Goal: Task Accomplishment & Management: Manage account settings

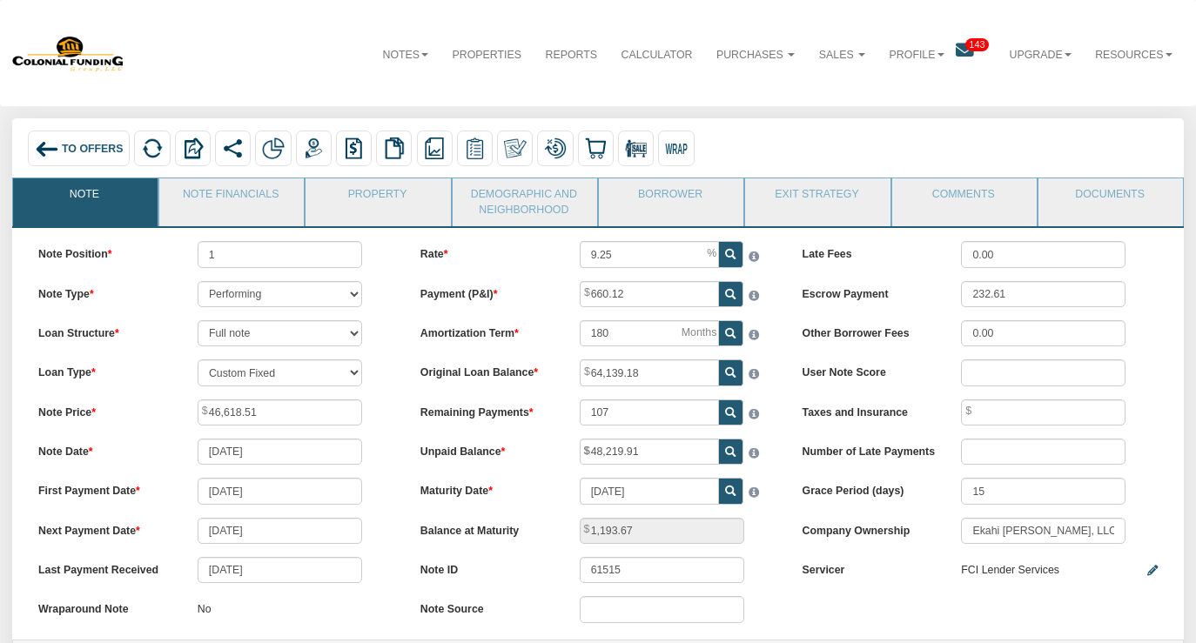
click at [91, 152] on span "To Offers" at bounding box center [93, 149] width 62 height 12
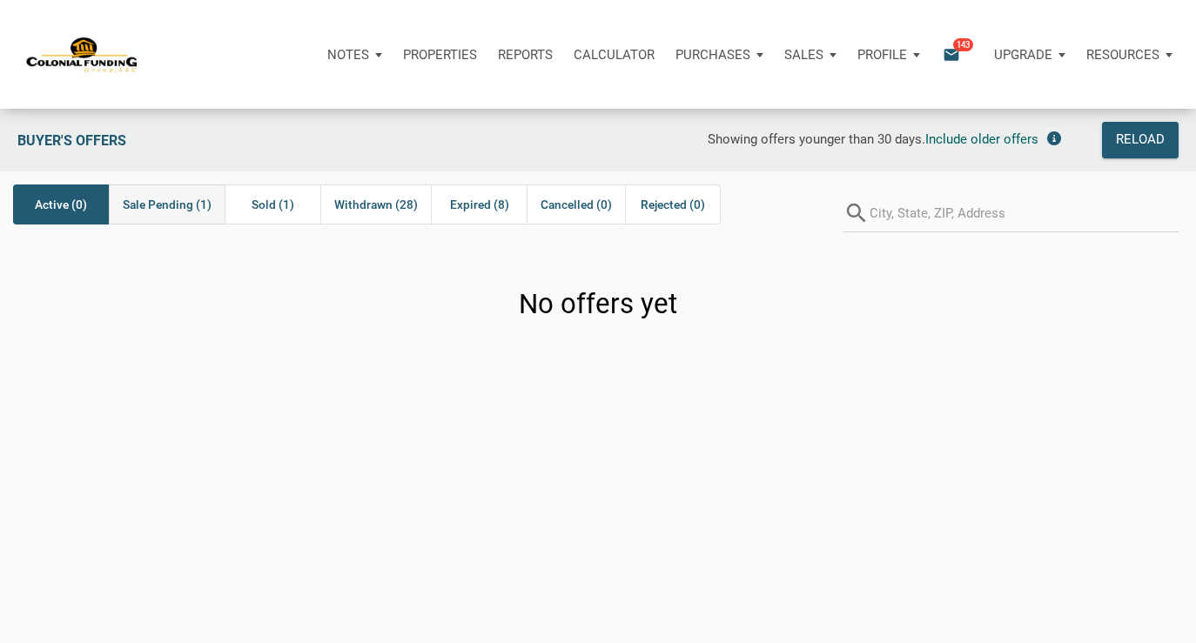
click at [191, 201] on span "Sale Pending (1)" at bounding box center [167, 204] width 89 height 21
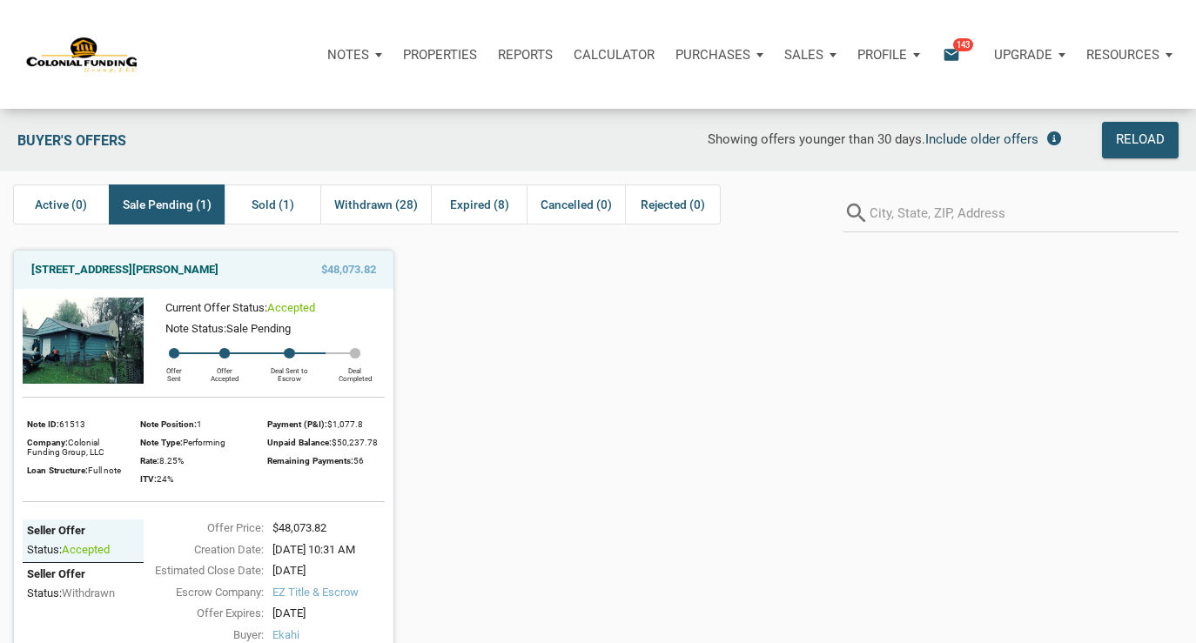
click at [1006, 138] on span "Include older offers" at bounding box center [981, 139] width 113 height 16
click at [1006, 138] on span "Exclude offers older than 30 days" at bounding box center [941, 139] width 193 height 16
click at [789, 138] on span "Showing offers younger than 30 days." at bounding box center [817, 139] width 218 height 16
click at [994, 136] on span "Include older offers" at bounding box center [981, 139] width 113 height 16
click at [266, 205] on span "Sold (2)" at bounding box center [273, 204] width 43 height 21
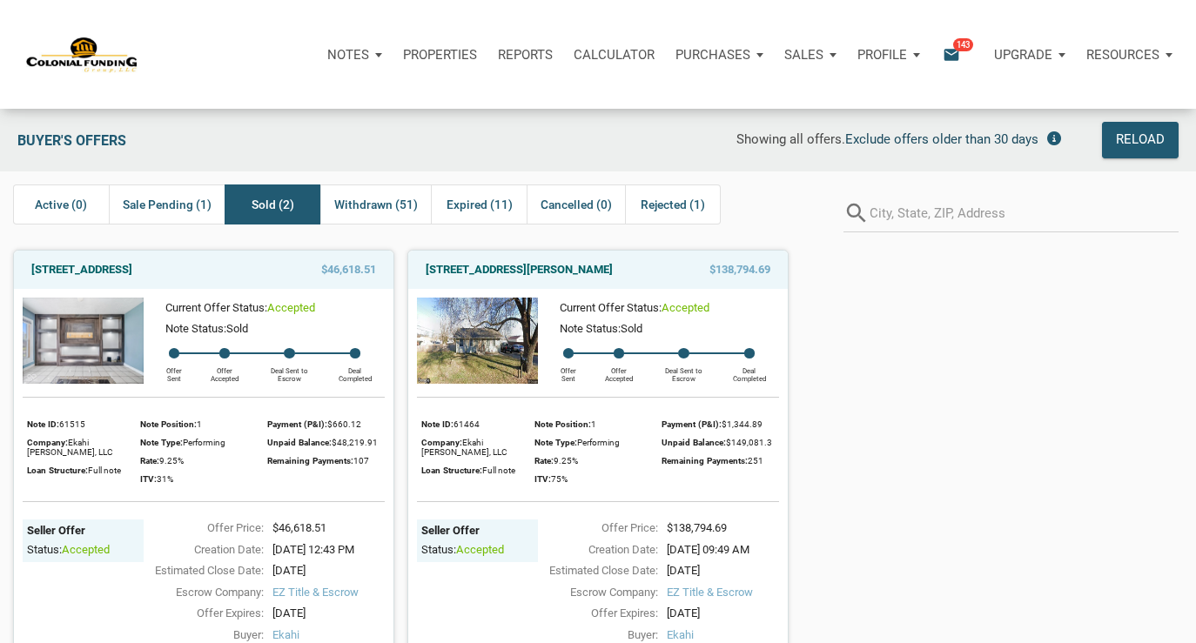
click at [511, 335] on img at bounding box center [477, 341] width 121 height 86
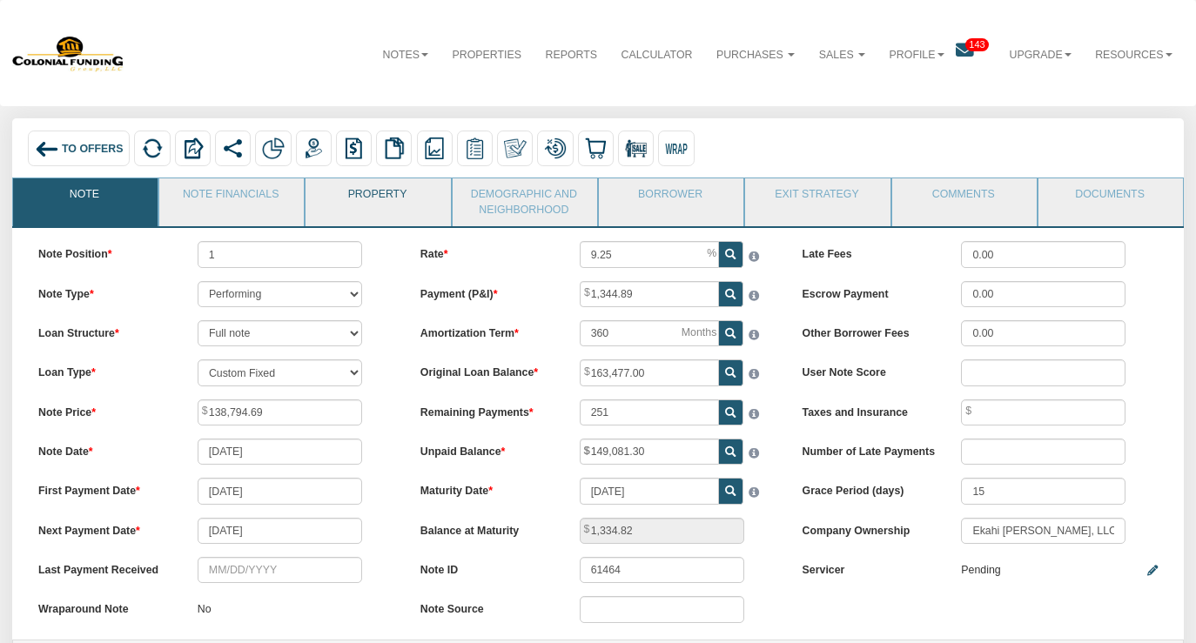
click at [333, 201] on link "Property" at bounding box center [377, 200] width 143 height 44
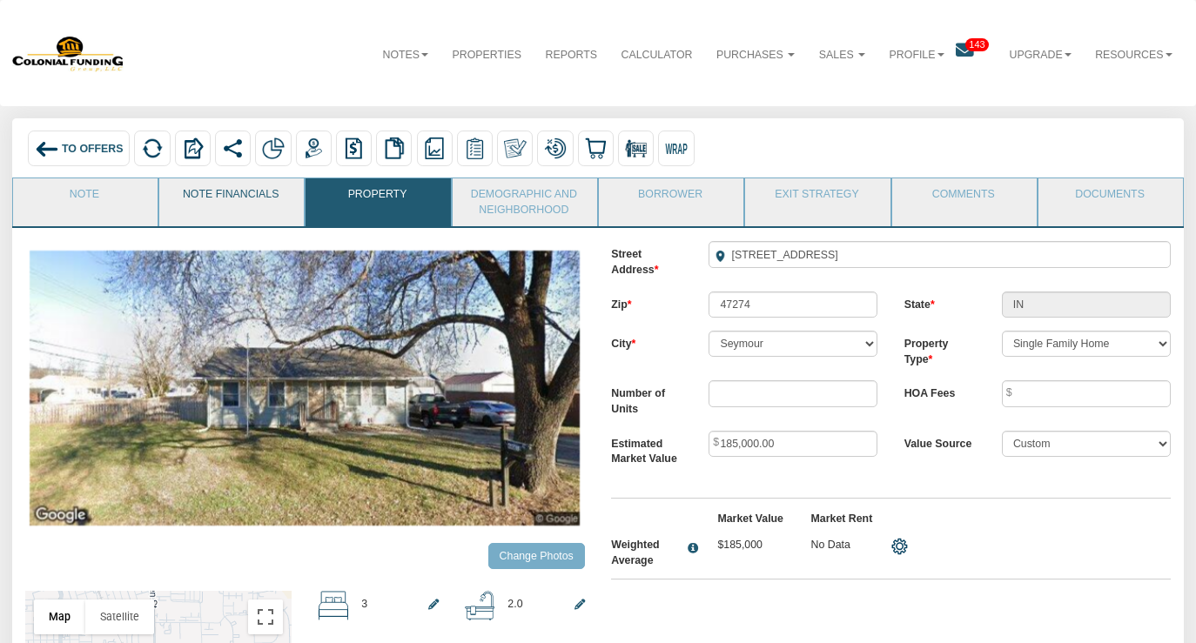
click at [255, 194] on link "Note Financials" at bounding box center [230, 200] width 143 height 44
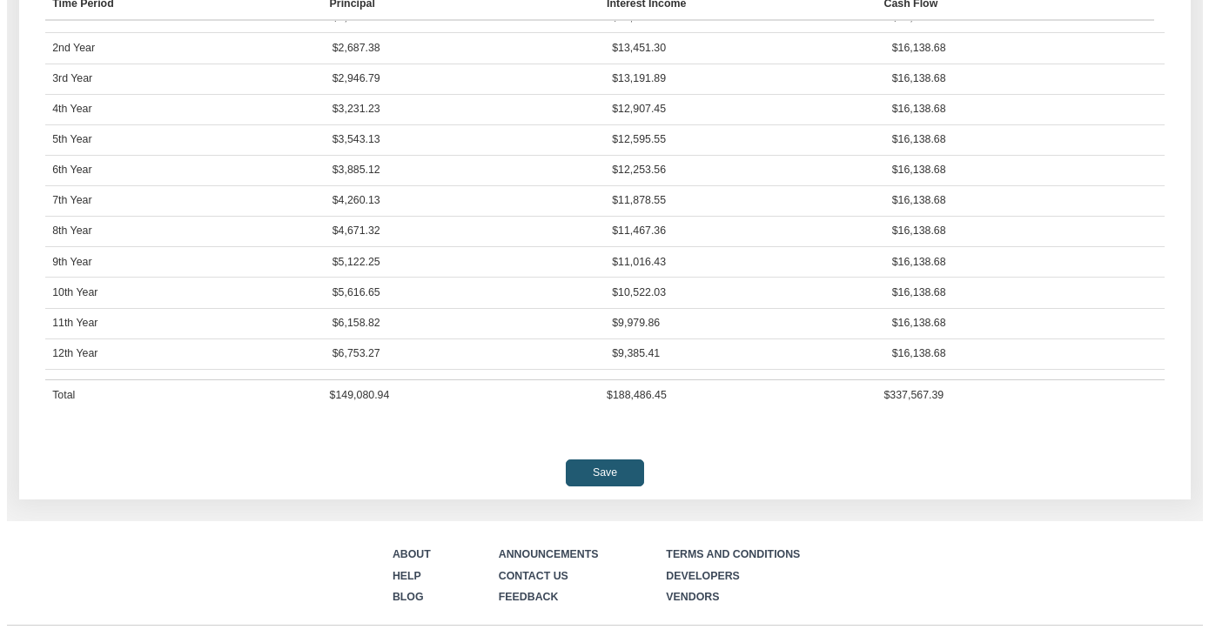
scroll to position [35, 0]
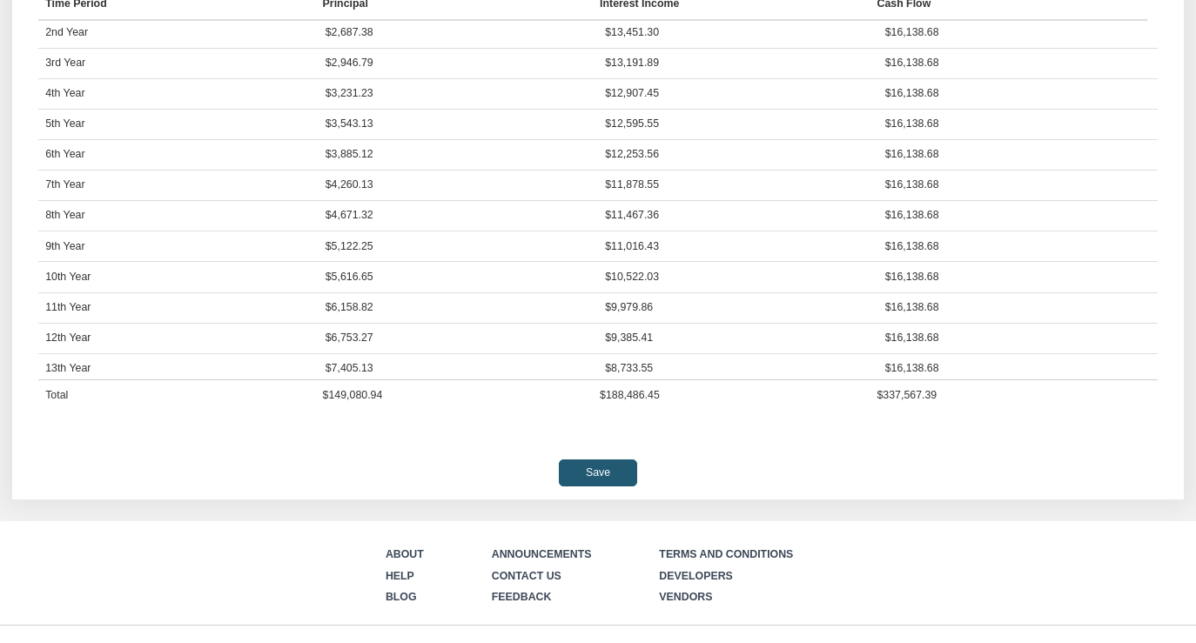
click at [586, 486] on input "Save" at bounding box center [598, 473] width 79 height 26
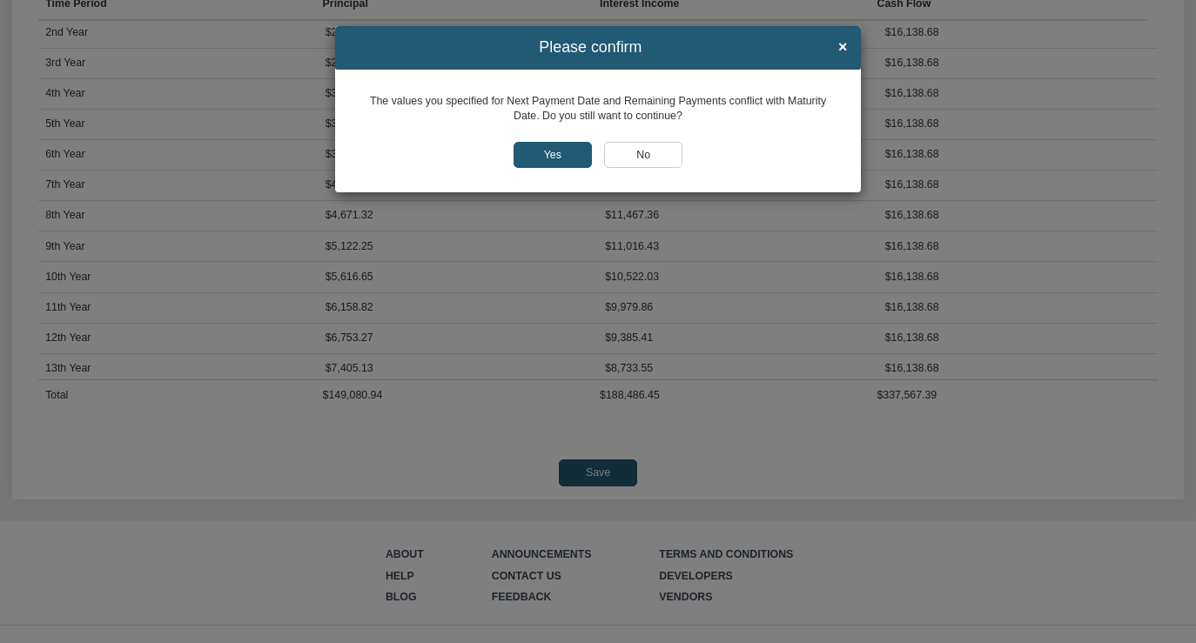
scroll to position [282, 1132]
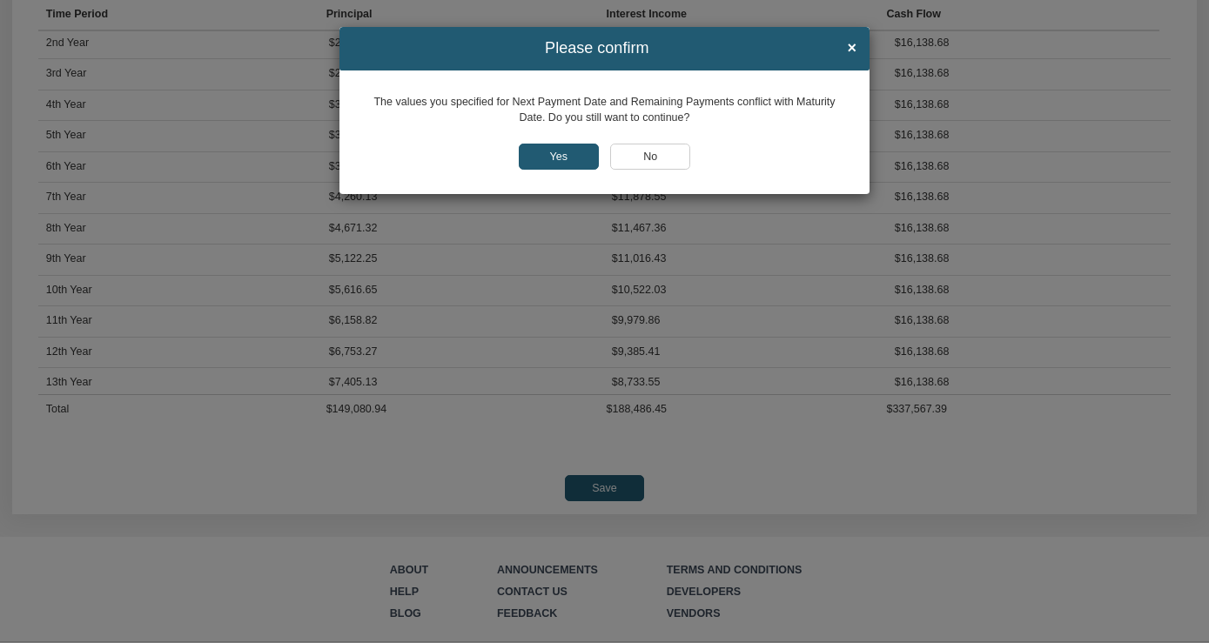
click at [546, 153] on input "Yes" at bounding box center [559, 157] width 80 height 27
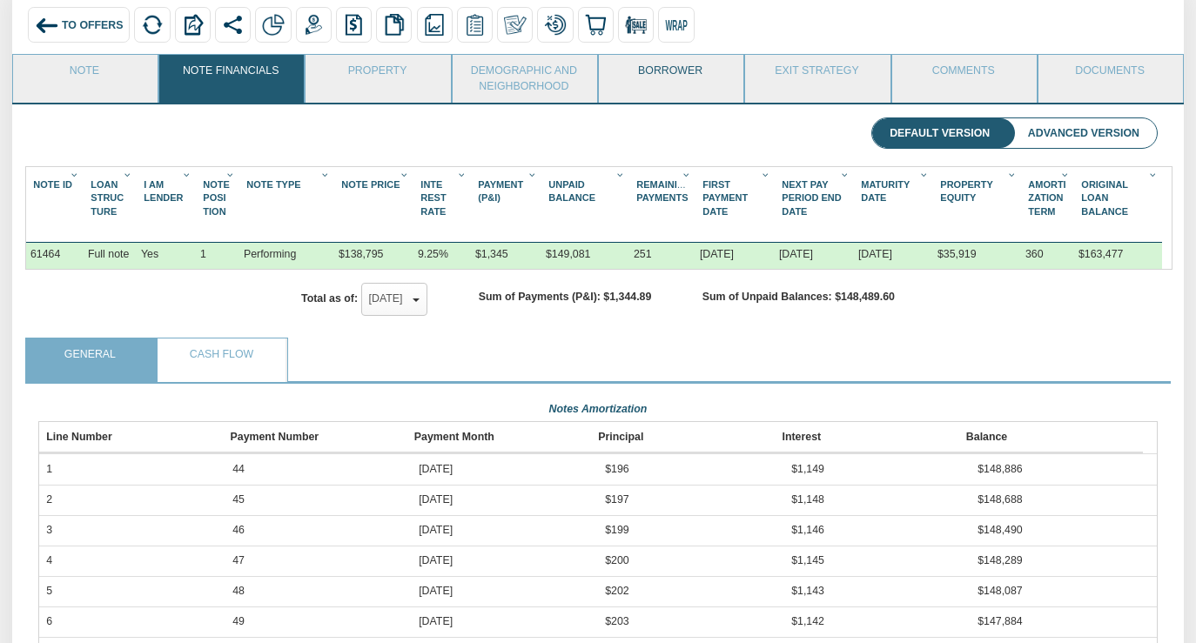
scroll to position [130, 0]
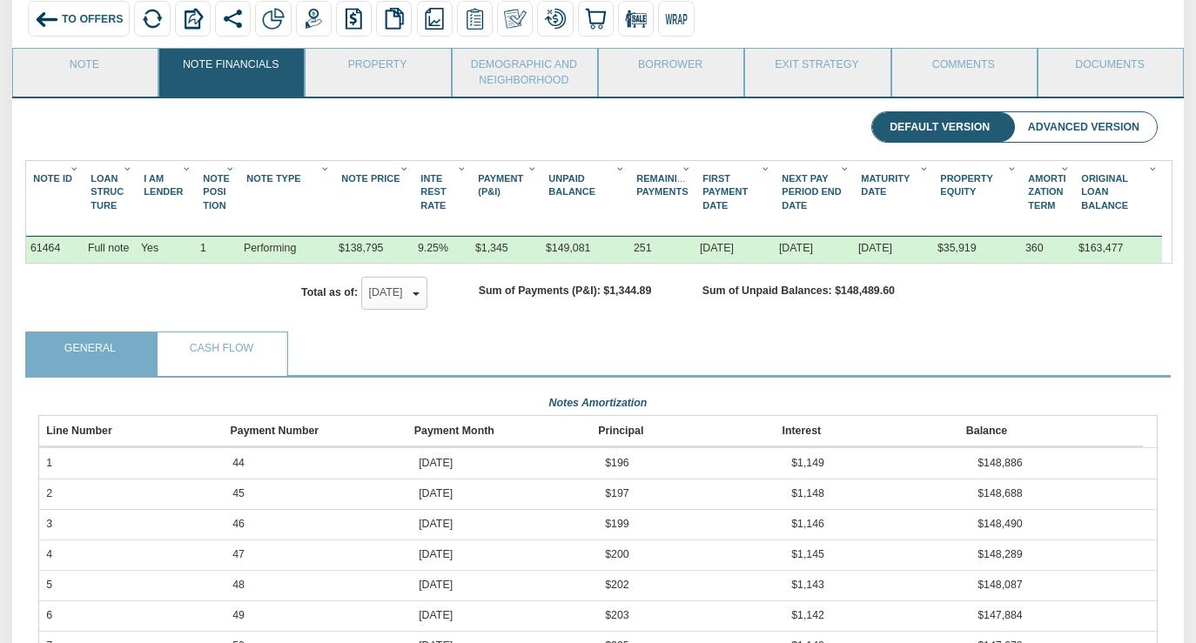
click at [100, 24] on span "To Offers" at bounding box center [93, 19] width 62 height 12
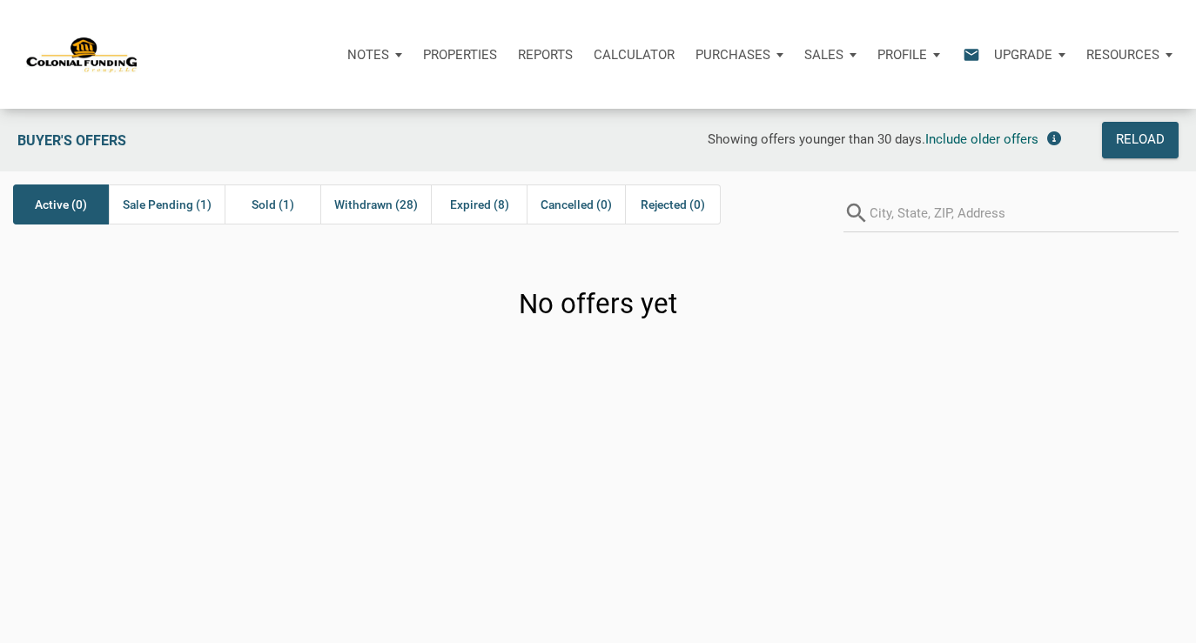
click at [543, 53] on p "Reports" at bounding box center [545, 55] width 55 height 16
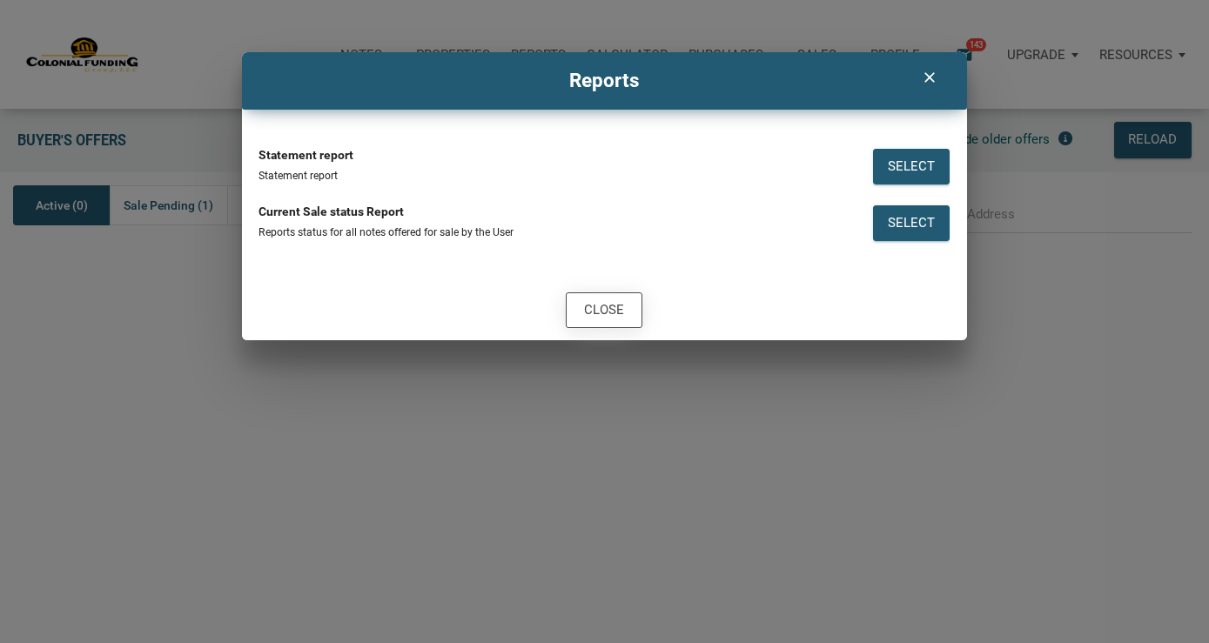
click at [602, 310] on div "Close" at bounding box center [604, 310] width 40 height 20
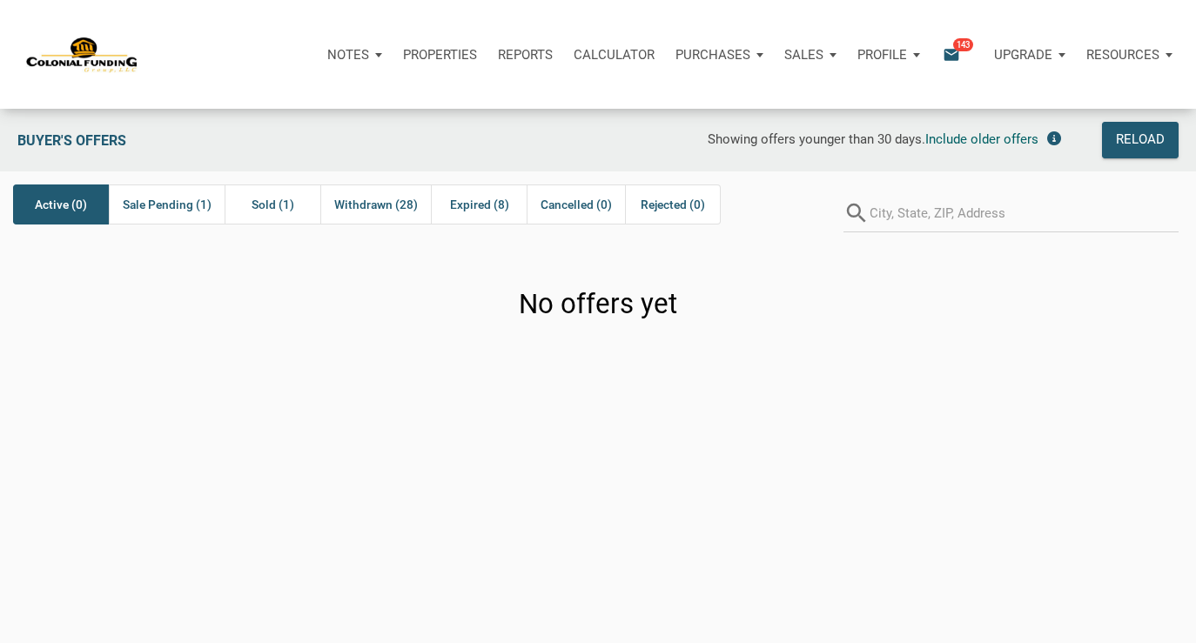
click at [454, 49] on p "Properties" at bounding box center [440, 55] width 74 height 16
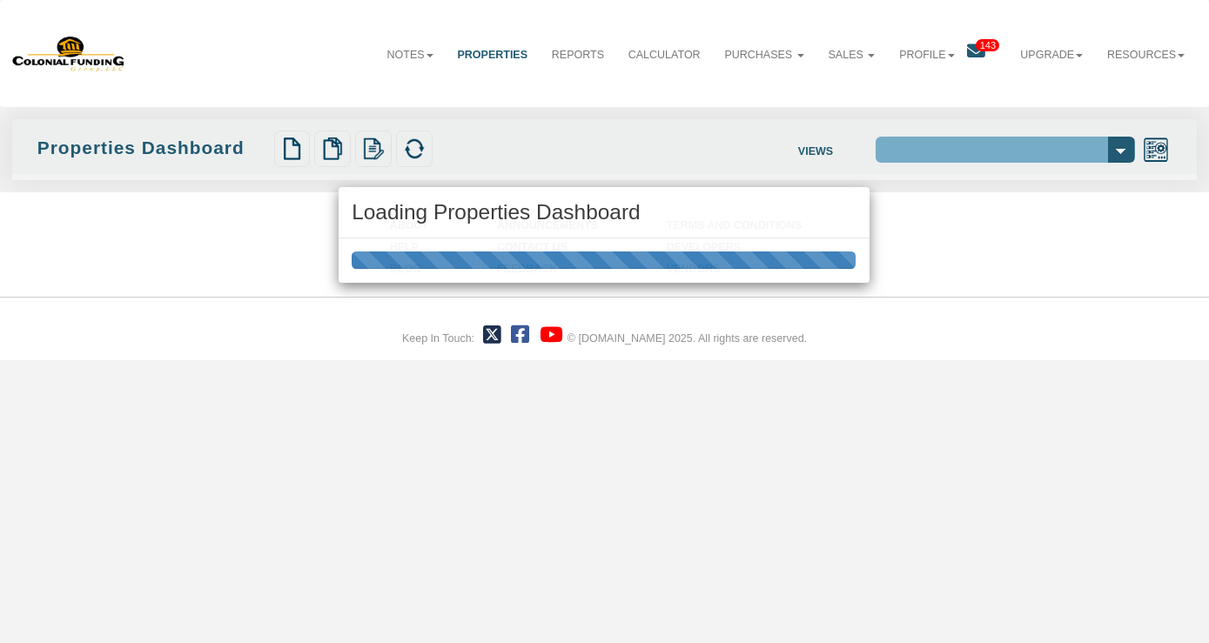
select select "138"
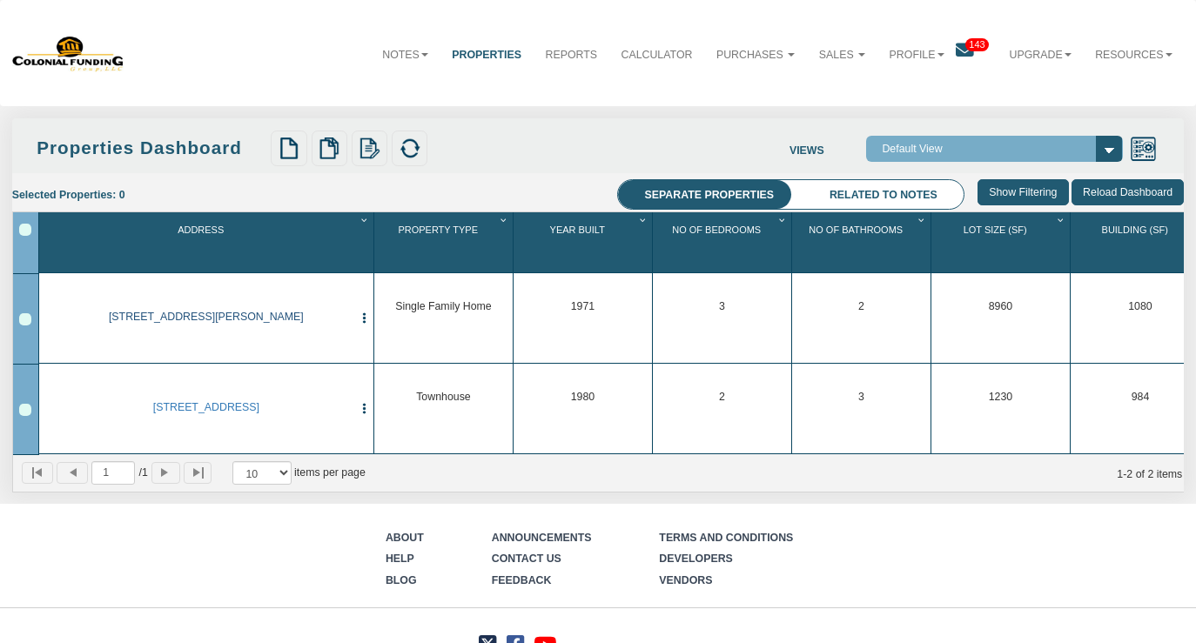
click at [246, 318] on link "[STREET_ADDRESS][PERSON_NAME]" at bounding box center [206, 317] width 294 height 13
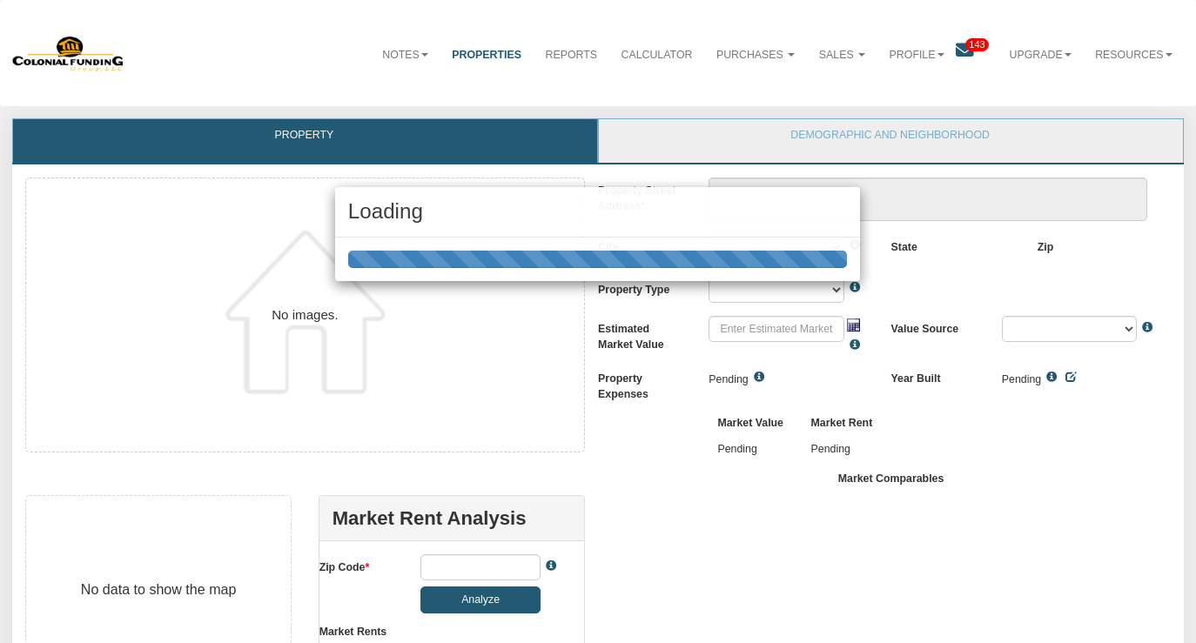
type textarea "601 Ash St"
type input "$185,000.00"
type input "47274"
select select "string:Seymour"
select select "string:SFR"
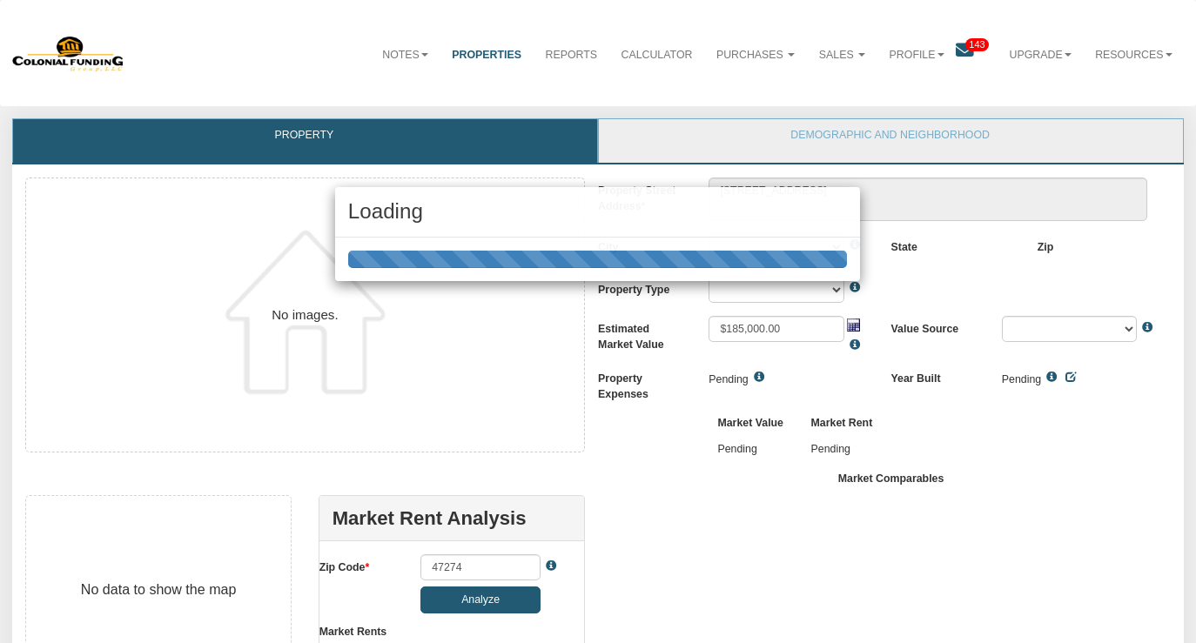
select select "string:Custom"
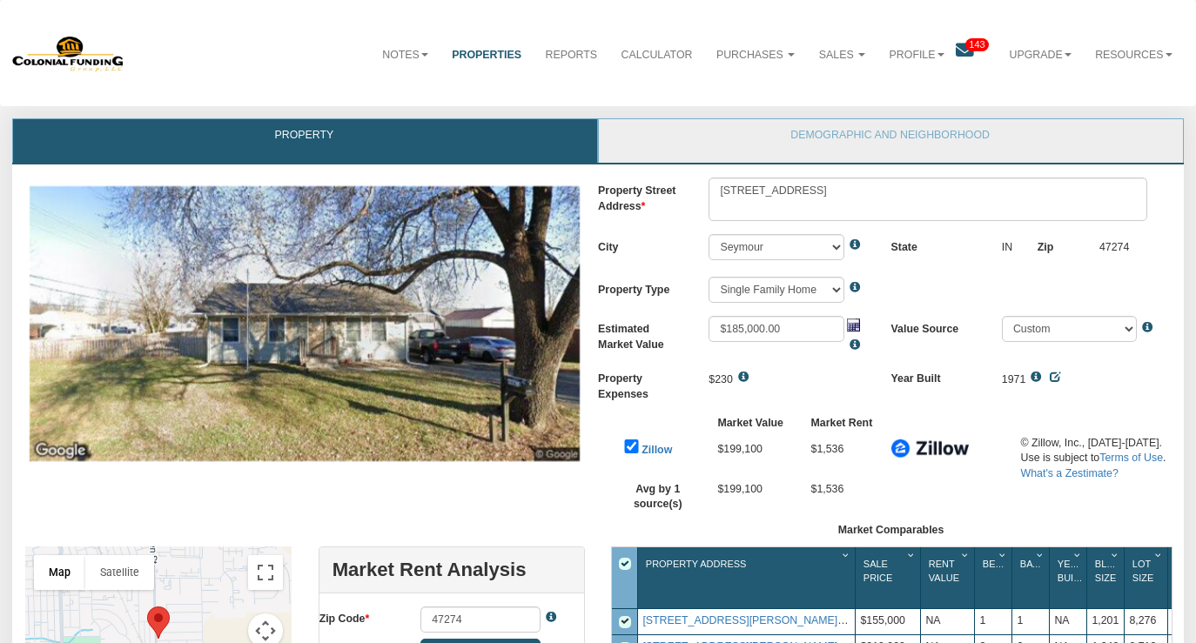
click at [956, 53] on icon at bounding box center [965, 51] width 18 height 18
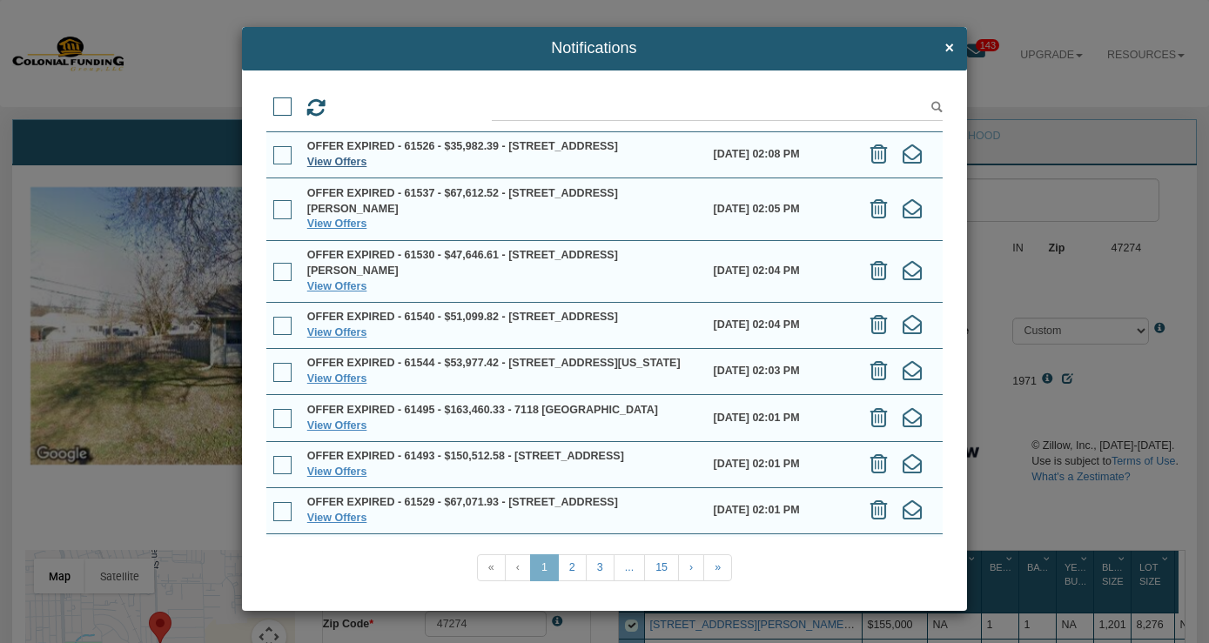
click at [330, 168] on link "View Offers" at bounding box center [337, 162] width 60 height 12
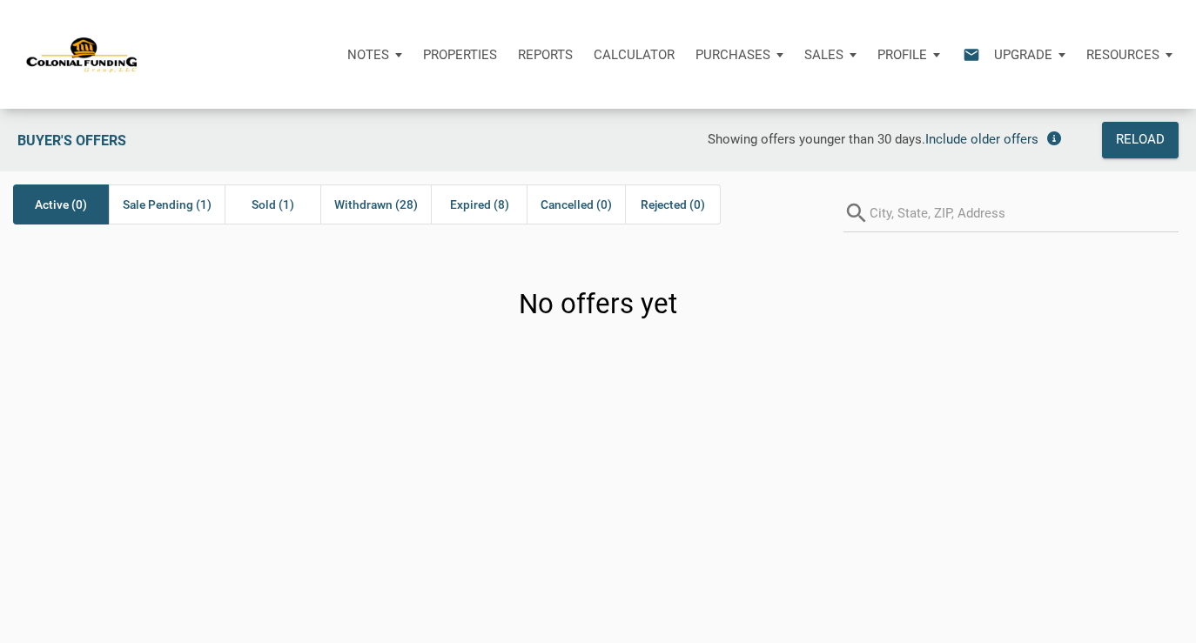
click at [979, 140] on span "Include older offers" at bounding box center [981, 139] width 113 height 16
click at [274, 207] on span "Sold (2)" at bounding box center [273, 204] width 43 height 21
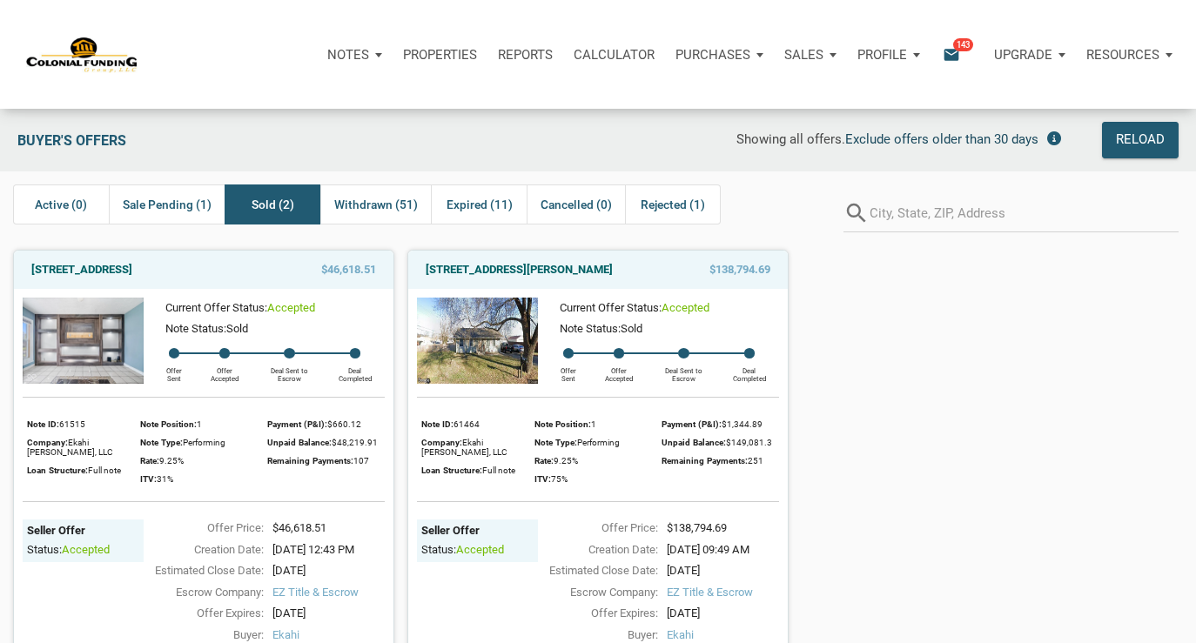
click at [482, 346] on img at bounding box center [477, 341] width 121 height 86
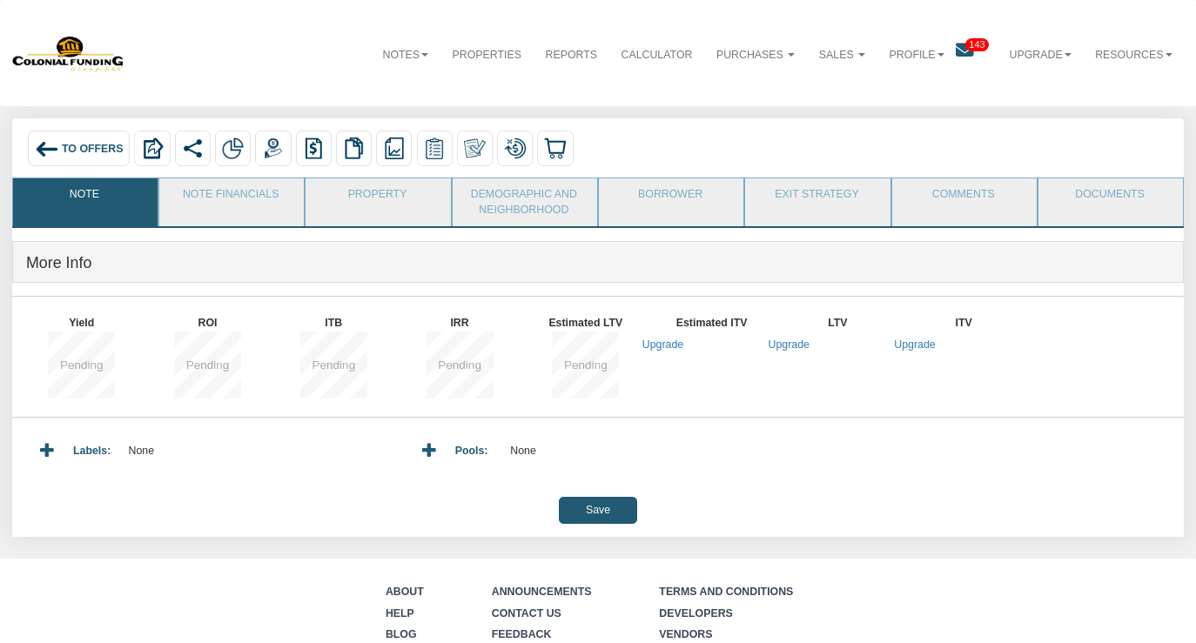
click at [240, 191] on link "Note Financials" at bounding box center [230, 200] width 143 height 44
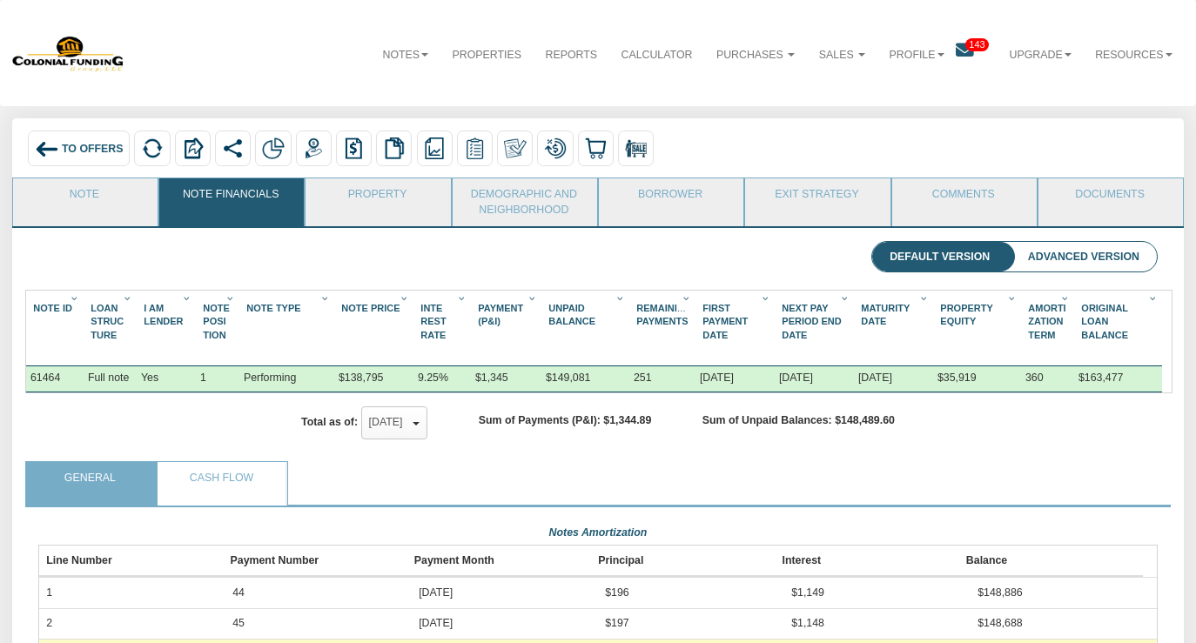
click at [1056, 252] on li "Advanced Version" at bounding box center [1084, 257] width 146 height 30
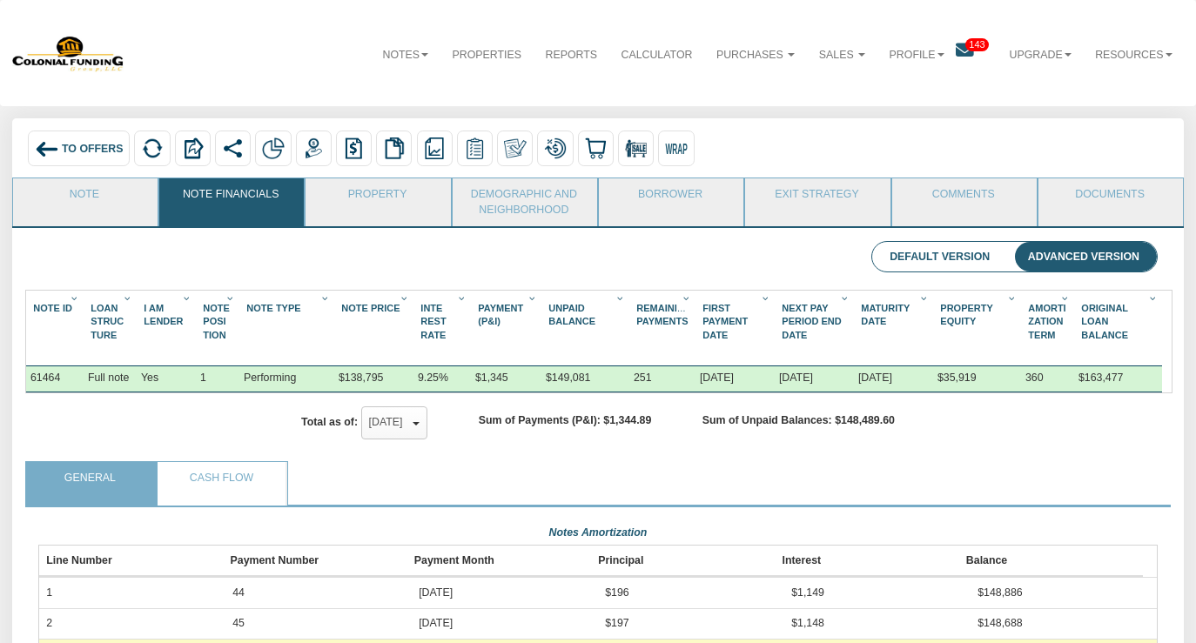
scroll to position [282, 1120]
click at [437, 146] on img at bounding box center [434, 149] width 23 height 23
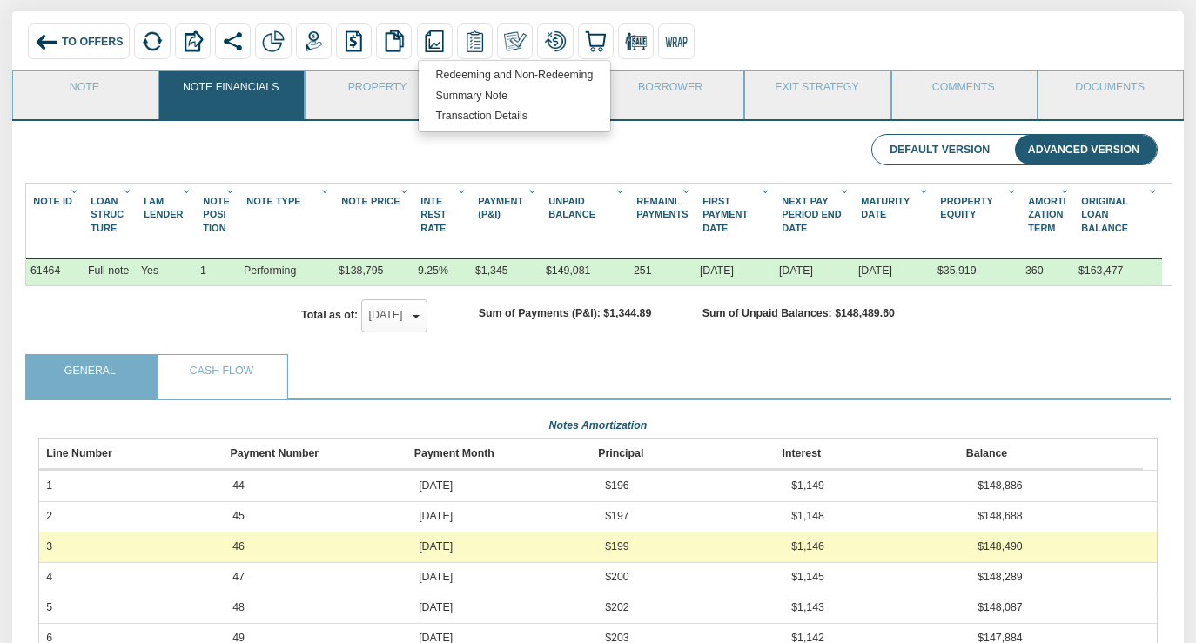
scroll to position [0, 0]
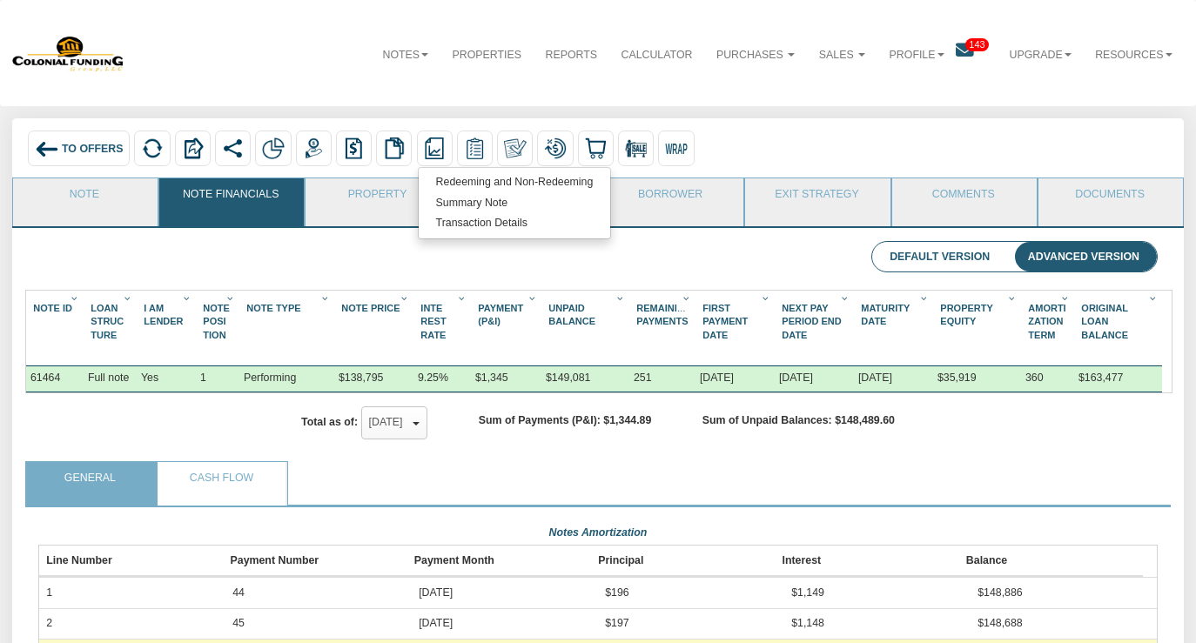
click at [1039, 320] on span "Amorti Zation Term" at bounding box center [1046, 321] width 37 height 37
click at [77, 149] on span "To Offers" at bounding box center [93, 149] width 62 height 12
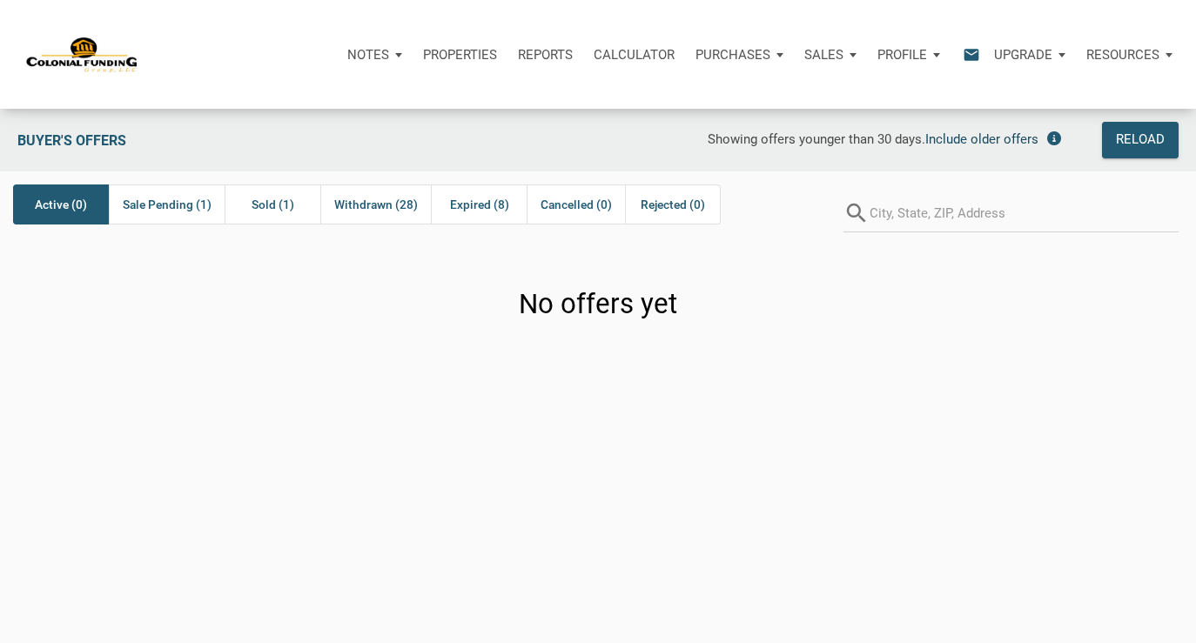
click at [990, 138] on span "Include older offers" at bounding box center [981, 139] width 113 height 16
click at [277, 205] on span "Sold (2)" at bounding box center [273, 204] width 43 height 21
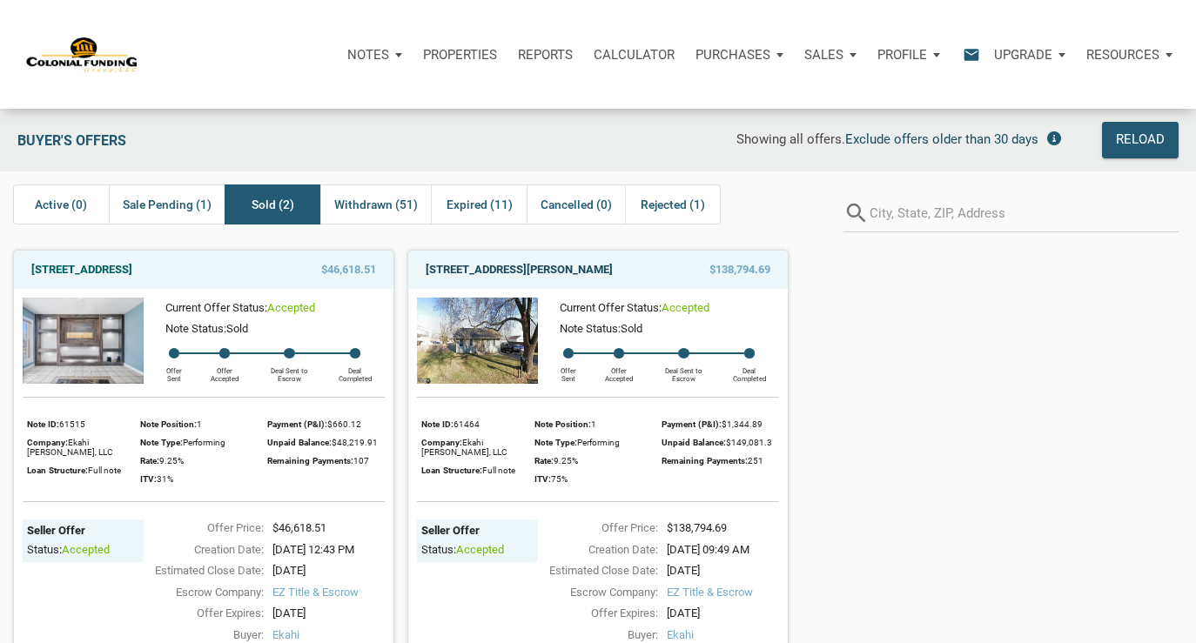
drag, startPoint x: 592, startPoint y: 266, endPoint x: 479, endPoint y: 269, distance: 113.2
click at [479, 269] on div "[STREET_ADDRESS][PERSON_NAME]" at bounding box center [543, 269] width 253 height 21
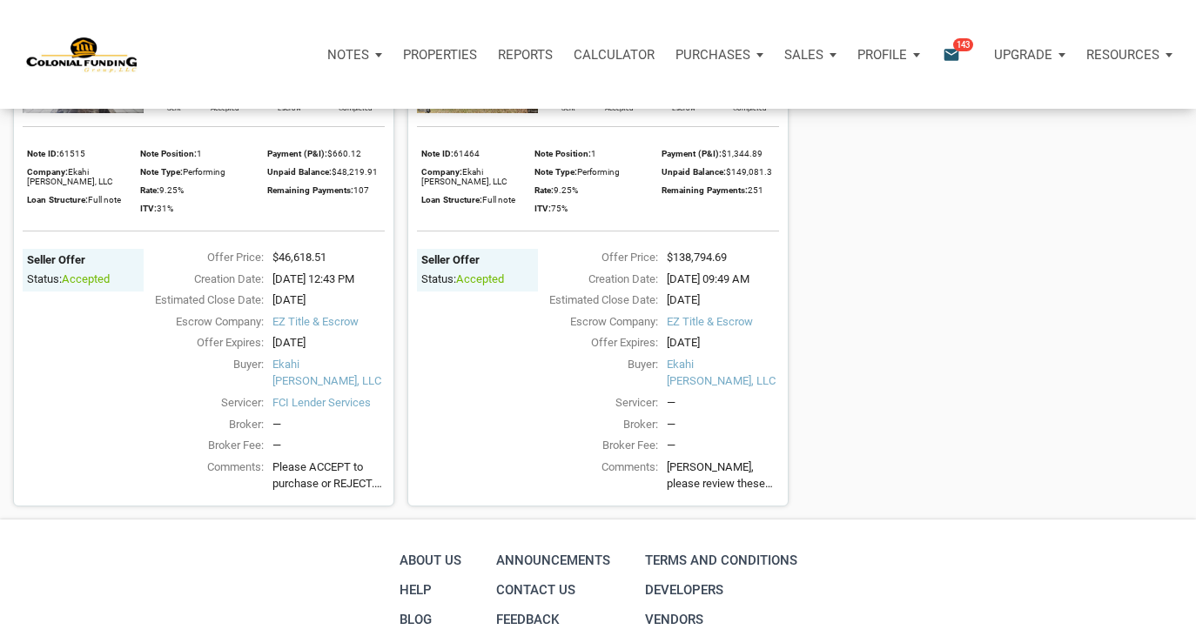
scroll to position [281, 0]
